Goal: Task Accomplishment & Management: Use online tool/utility

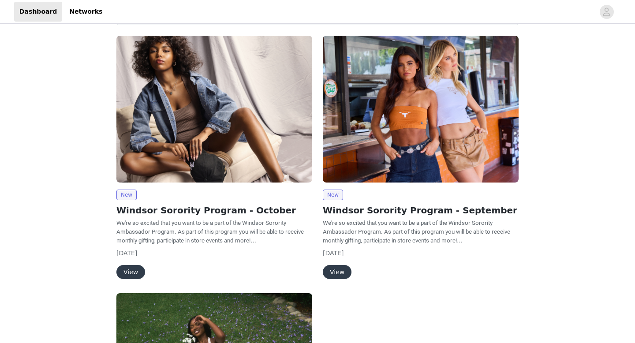
scroll to position [77, 0]
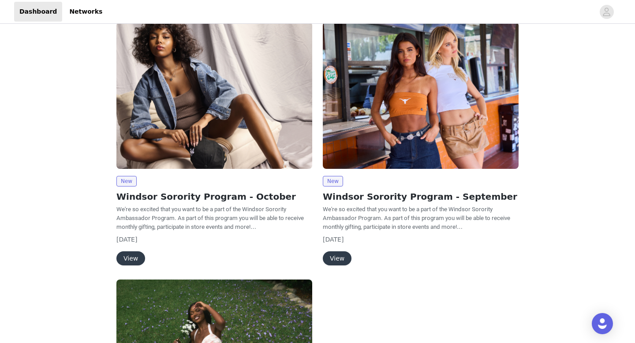
click at [132, 260] on button "View" at bounding box center [130, 258] width 29 height 14
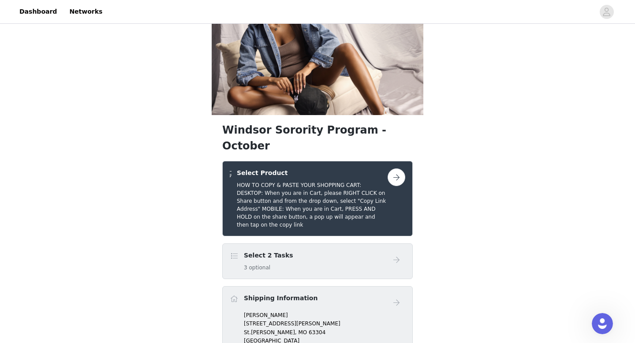
scroll to position [51, 0]
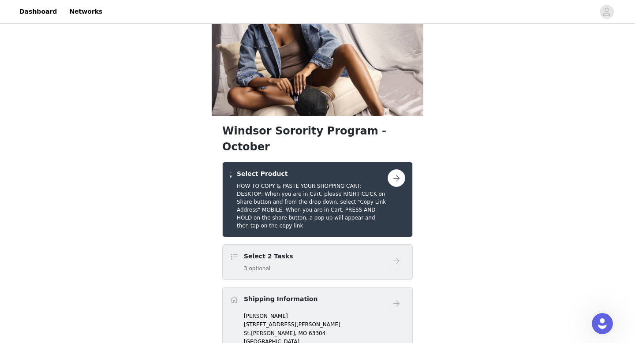
click at [257, 330] on span "St.[PERSON_NAME]," at bounding box center [270, 333] width 53 height 6
click at [234, 295] on span at bounding box center [234, 300] width 9 height 11
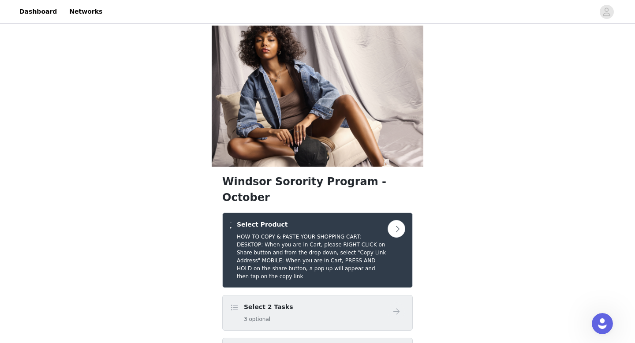
click at [400, 220] on button "button" at bounding box center [397, 229] width 18 height 18
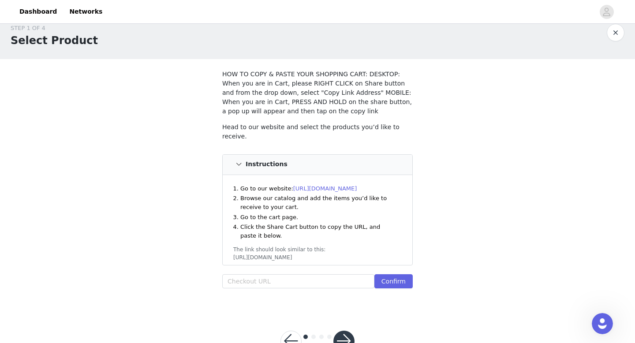
scroll to position [13, 0]
click at [336, 185] on link "[URL][DOMAIN_NAME]" at bounding box center [325, 188] width 64 height 7
